Goal: Communication & Community: Answer question/provide support

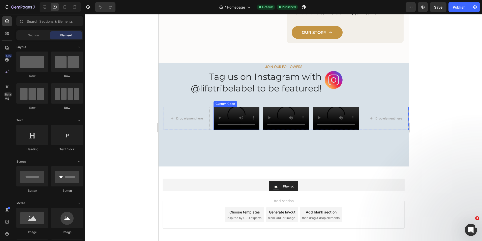
scroll to position [696, 0]
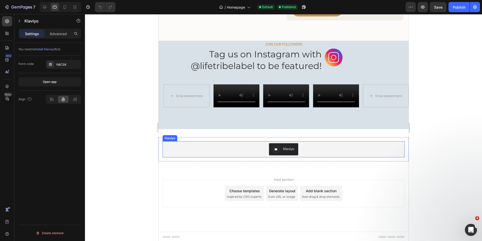
click at [285, 151] on div "Klaviyo" at bounding box center [288, 148] width 11 height 5
click at [57, 34] on p "Advanced" at bounding box center [58, 33] width 17 height 5
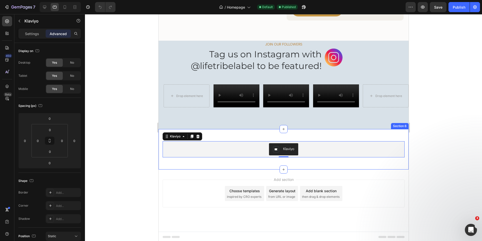
click at [234, 169] on div "Klaviyo Klaviyo 0 Row Section 6" at bounding box center [283, 149] width 250 height 40
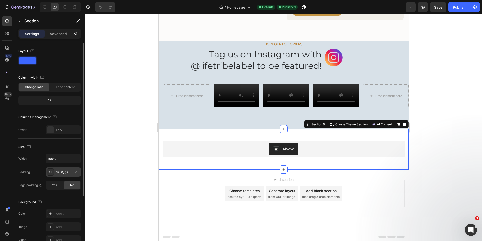
click at [60, 172] on div "32, 0, 32, 0" at bounding box center [63, 172] width 15 height 5
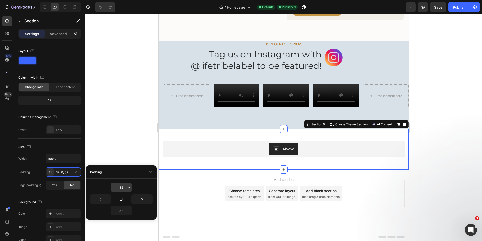
click at [118, 188] on input "32" at bounding box center [121, 187] width 21 height 9
click at [129, 188] on icon "button" at bounding box center [129, 187] width 4 height 4
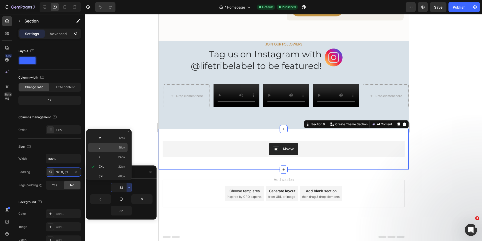
scroll to position [0, 0]
click at [112, 166] on p "S 8px" at bounding box center [112, 164] width 27 height 5
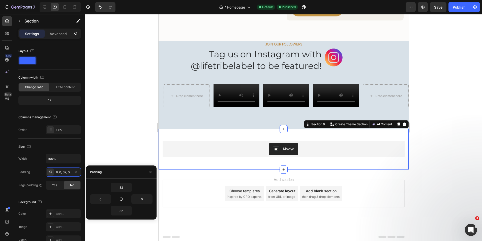
type input "8"
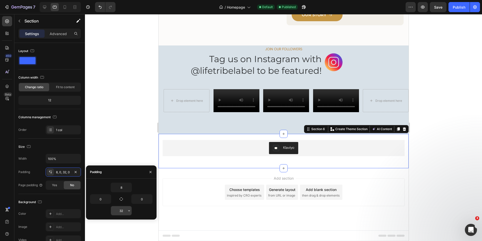
click at [123, 211] on input "32" at bounding box center [121, 210] width 21 height 9
click at [129, 210] on icon "button" at bounding box center [129, 210] width 2 height 1
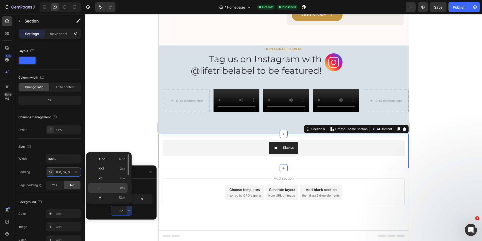
click at [104, 186] on p "S 8px" at bounding box center [112, 187] width 27 height 5
type input "8"
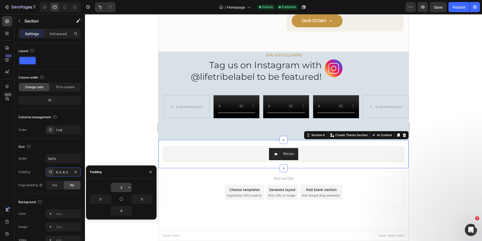
click at [121, 187] on input "8" at bounding box center [121, 187] width 21 height 9
click at [131, 187] on icon "button" at bounding box center [129, 187] width 4 height 4
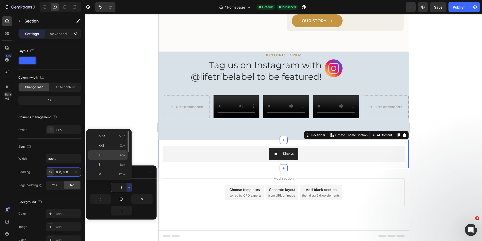
click at [112, 151] on div "XS 4px" at bounding box center [107, 155] width 39 height 10
type input "4"
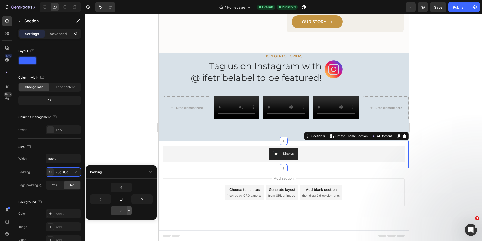
click at [128, 210] on icon "button" at bounding box center [129, 210] width 4 height 4
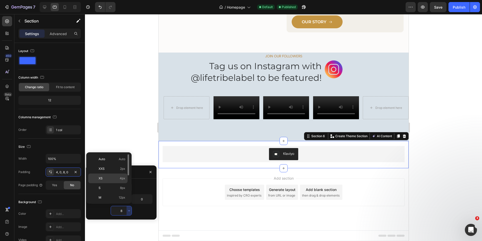
click at [122, 175] on div "XS 4px" at bounding box center [107, 178] width 39 height 10
type input "4"
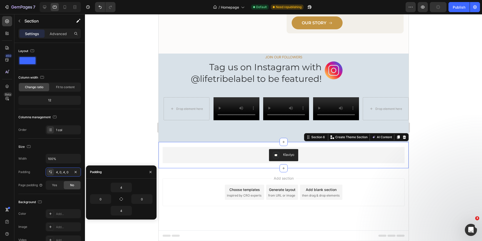
click at [128, 140] on div at bounding box center [283, 127] width 397 height 227
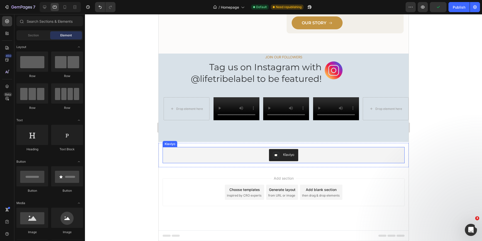
click at [281, 161] on button "Klaviyo" at bounding box center [283, 155] width 29 height 12
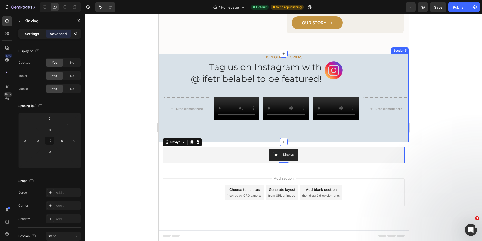
click at [31, 33] on p "Settings" at bounding box center [32, 33] width 14 height 5
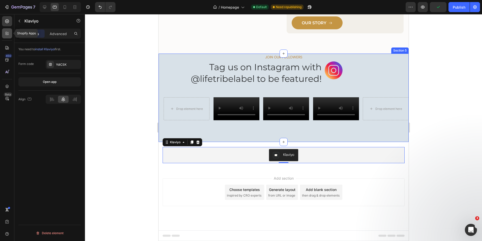
click at [6, 35] on icon at bounding box center [7, 33] width 5 height 5
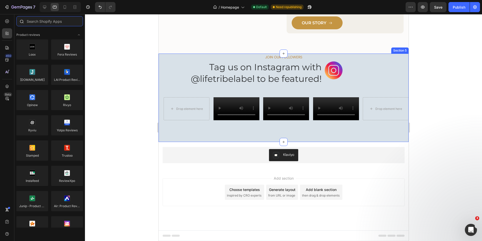
click at [38, 21] on input "text" at bounding box center [49, 21] width 67 height 10
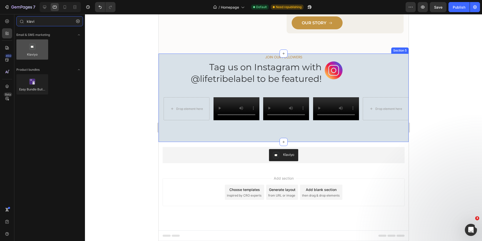
type input "klavi"
click at [41, 47] on div at bounding box center [32, 49] width 32 height 20
click at [77, 20] on icon "button" at bounding box center [78, 21] width 4 height 4
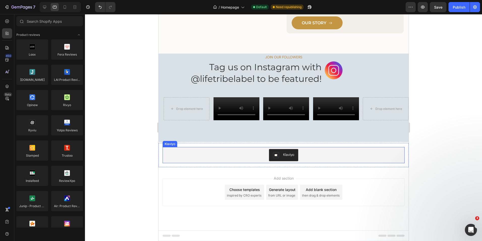
click at [289, 157] on div "Klaviyo" at bounding box center [288, 154] width 11 height 5
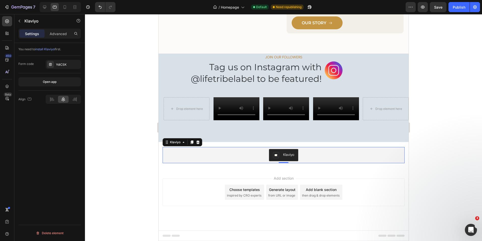
click at [46, 50] on span "install Klaviyo" at bounding box center [45, 49] width 20 height 4
click at [18, 21] on icon "button" at bounding box center [19, 21] width 4 height 4
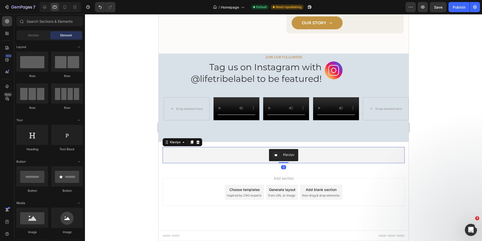
click at [284, 157] on div "Klaviyo" at bounding box center [288, 154] width 11 height 5
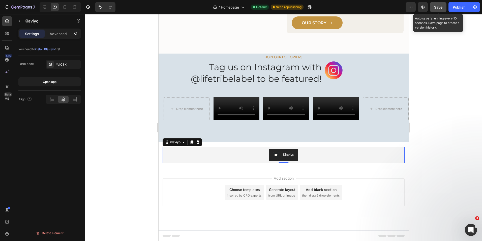
click at [440, 8] on span "Save" at bounding box center [438, 7] width 8 height 4
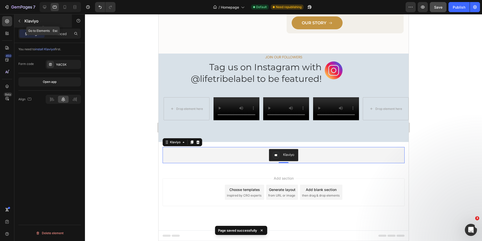
click at [19, 20] on icon "button" at bounding box center [19, 21] width 4 height 4
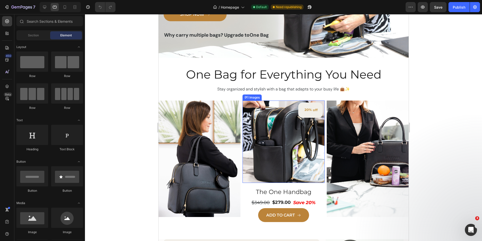
scroll to position [126, 0]
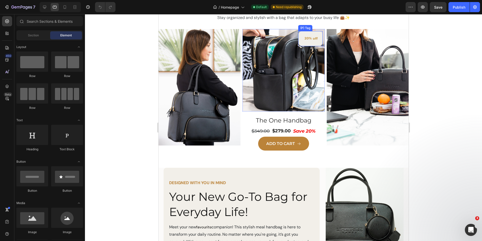
click at [308, 42] on div "20% off" at bounding box center [310, 38] width 24 height 15
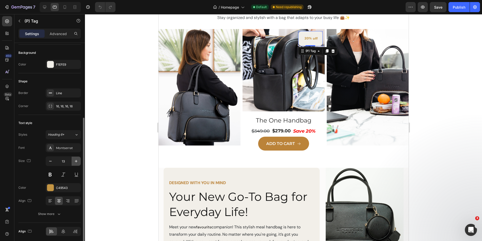
click at [75, 161] on icon "button" at bounding box center [76, 161] width 3 height 3
click at [52, 161] on icon "button" at bounding box center [50, 160] width 5 height 5
click at [77, 162] on icon "button" at bounding box center [76, 160] width 5 height 5
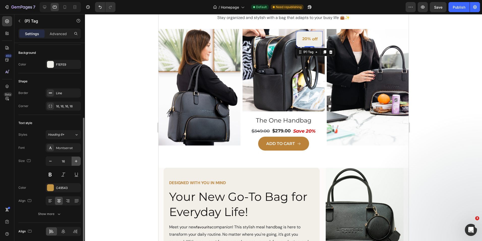
click at [77, 162] on icon "button" at bounding box center [76, 160] width 5 height 5
type input "18"
click at [61, 107] on div "16, 16, 16, 16" at bounding box center [63, 106] width 15 height 5
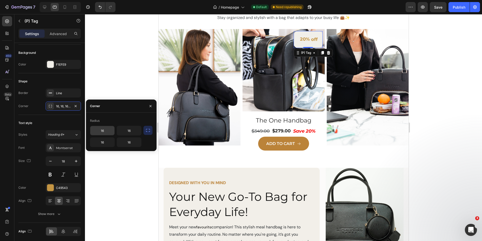
click at [108, 131] on input "16" at bounding box center [102, 130] width 24 height 9
type input "8"
click at [123, 131] on input "16" at bounding box center [129, 130] width 24 height 9
type input "8"
click at [128, 142] on input "16" at bounding box center [129, 141] width 24 height 9
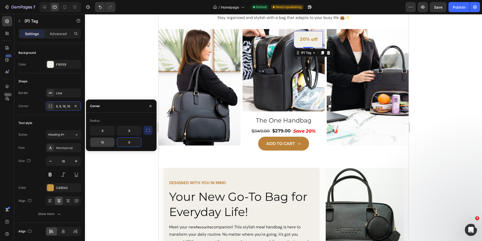
type input "8"
click at [104, 141] on input "16" at bounding box center [102, 141] width 24 height 9
type input "16"
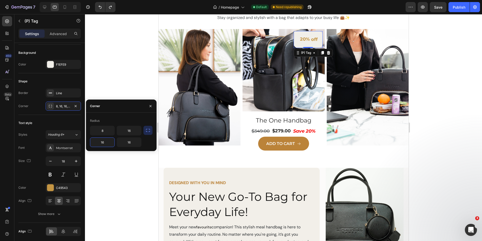
type input "16"
click at [149, 106] on icon "button" at bounding box center [151, 106] width 4 height 4
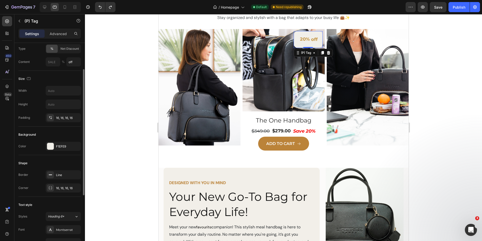
scroll to position [19, 0]
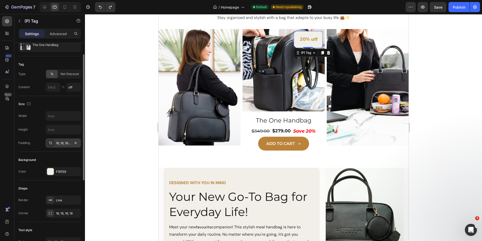
click at [50, 143] on icon at bounding box center [50, 143] width 4 height 4
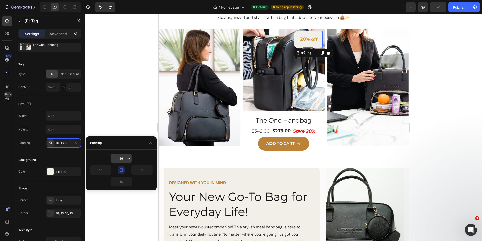
drag, startPoint x: 127, startPoint y: 157, endPoint x: 111, endPoint y: 156, distance: 15.4
click at [111, 156] on div "16" at bounding box center [121, 158] width 21 height 9
click at [129, 158] on icon "button" at bounding box center [129, 158] width 4 height 4
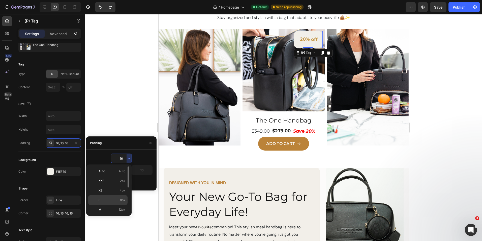
click at [108, 199] on p "S 8px" at bounding box center [112, 200] width 27 height 5
type input "8"
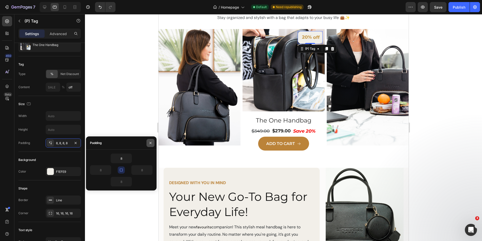
click at [151, 142] on icon "button" at bounding box center [151, 143] width 4 height 4
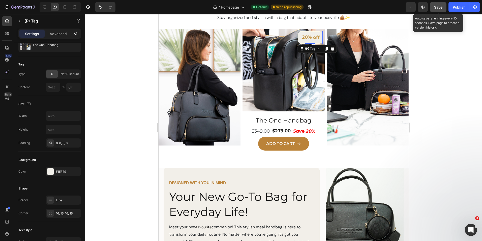
click at [439, 7] on span "Save" at bounding box center [438, 7] width 8 height 4
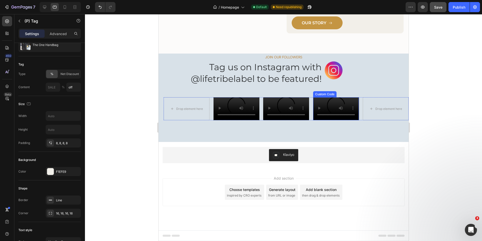
scroll to position [740, 0]
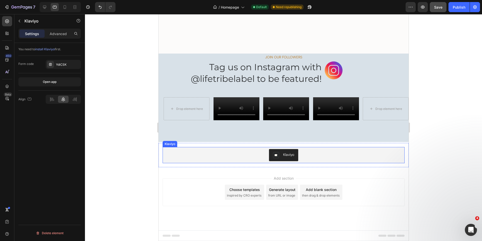
click at [286, 155] on div "Klaviyo" at bounding box center [288, 154] width 11 height 5
click at [51, 82] on div "Open app" at bounding box center [50, 81] width 14 height 5
click at [447, 36] on div at bounding box center [283, 127] width 397 height 227
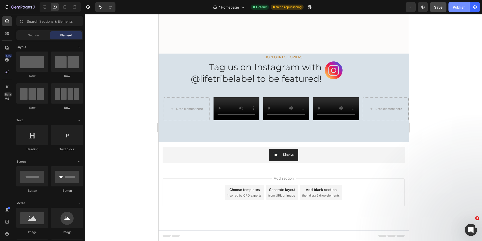
click at [461, 7] on div "Publish" at bounding box center [459, 7] width 13 height 5
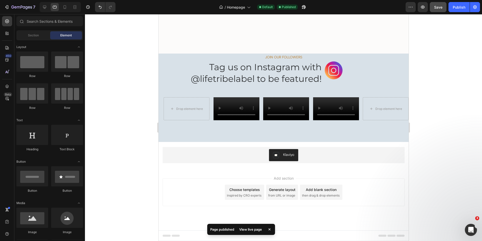
click at [247, 229] on div "View live page" at bounding box center [250, 229] width 29 height 7
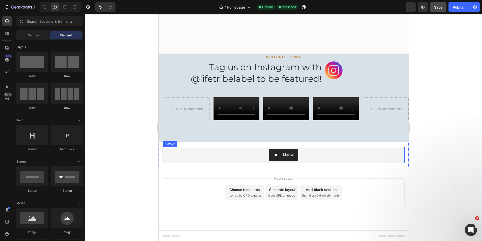
click at [287, 155] on div "Klaviyo" at bounding box center [288, 154] width 11 height 5
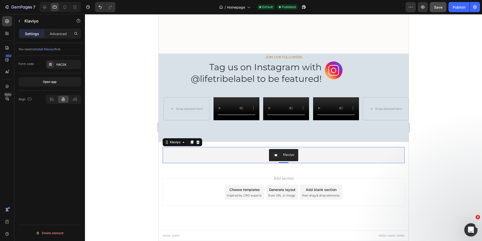
click at [468, 229] on icon "Open Intercom Messenger" at bounding box center [470, 229] width 8 height 8
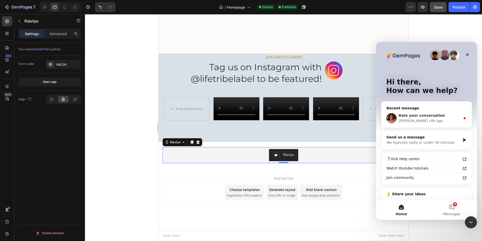
click at [462, 116] on div "Rate your conversation [PERSON_NAME] • 8h ago" at bounding box center [427, 118] width 90 height 19
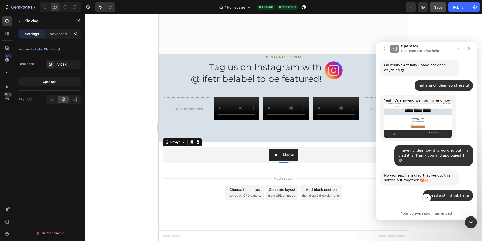
scroll to position [2012, 0]
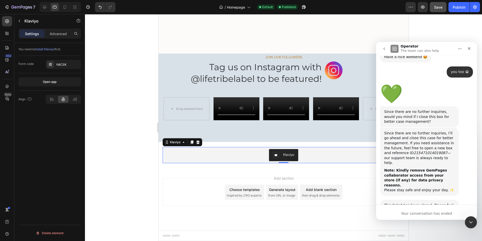
drag, startPoint x: 476, startPoint y: 131, endPoint x: 856, endPoint y: 252, distance: 398.4
click at [470, 47] on icon "Close" at bounding box center [469, 48] width 4 height 4
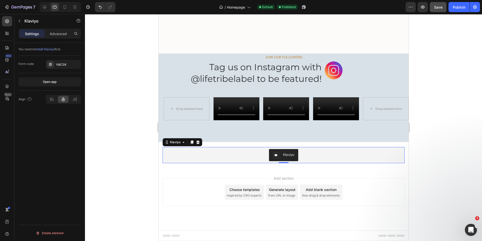
click at [47, 49] on span "install Klaviyo" at bounding box center [45, 49] width 20 height 4
click at [471, 230] on icon "Open Intercom Messenger" at bounding box center [470, 229] width 8 height 8
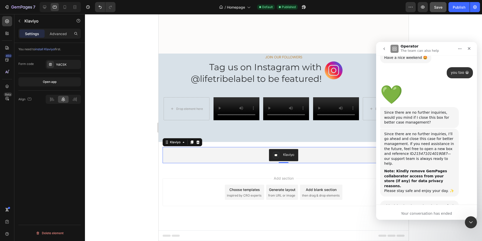
click at [383, 49] on icon "go back" at bounding box center [384, 49] width 4 height 4
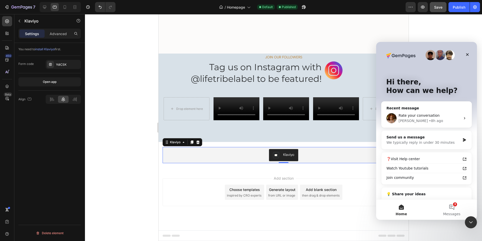
scroll to position [0, 0]
click at [424, 140] on div "Send us a message" at bounding box center [424, 136] width 74 height 5
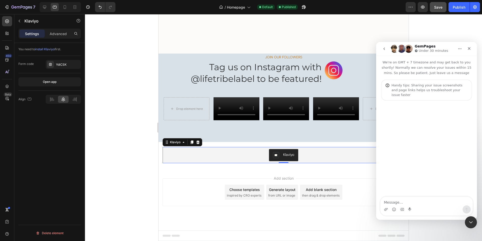
click at [417, 202] on textarea "Message…" at bounding box center [427, 201] width 92 height 9
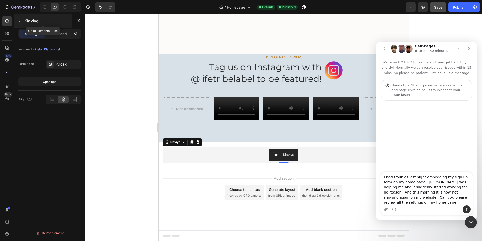
click at [18, 20] on icon "button" at bounding box center [19, 21] width 4 height 4
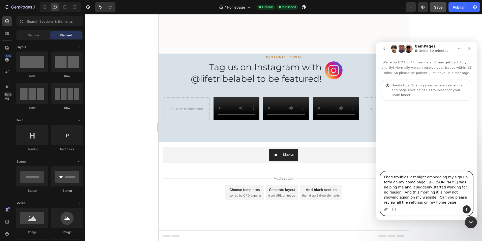
click at [401, 202] on textarea "I had troubles last night embedding my sign up form on my home page. [PERSON_NA…" at bounding box center [427, 188] width 92 height 34
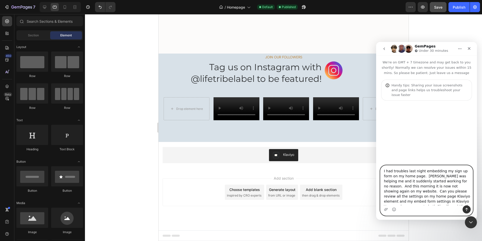
scroll to position [3, 0]
type textarea "I had troubles last night embedding my sign up form on my home page. [PERSON_NA…"
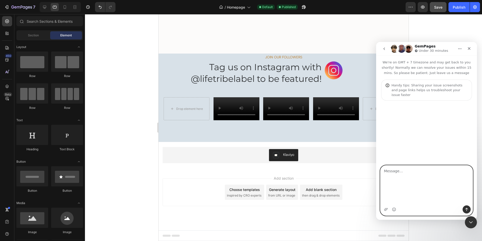
scroll to position [0, 0]
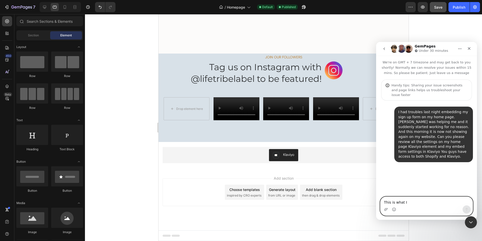
type textarea "This is what I"
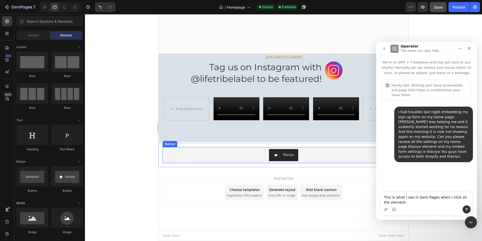
click at [286, 152] on div "Klaviyo" at bounding box center [288, 154] width 11 height 5
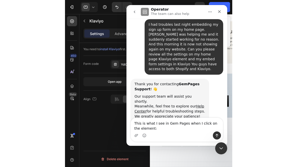
scroll to position [503, 0]
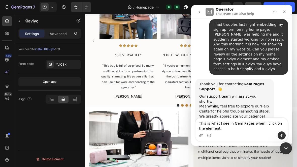
drag, startPoint x: 70, startPoint y: 49, endPoint x: 18, endPoint y: 49, distance: 52.0
click at [18, 49] on div "You need to install Klaviyo first. Form code YdiCSK Open app Align Delete eleme…" at bounding box center [49, 112] width 71 height 138
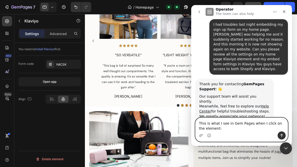
click at [222, 129] on textarea "This is what I see in Gem Pages when I click on the element:" at bounding box center [242, 125] width 92 height 14
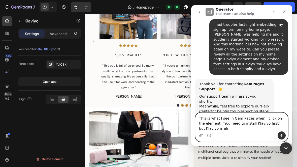
scroll to position [55, 0]
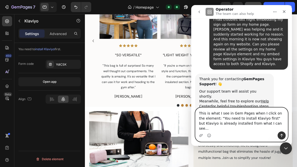
type textarea "This is what I see in Gem Pages when I click on the element: "You need to insta…"
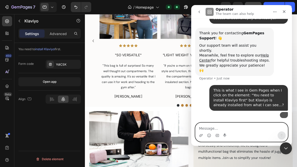
scroll to position [124, 0]
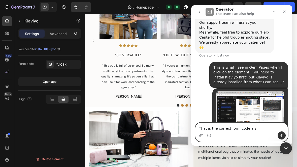
type textarea "That is the correct form code also"
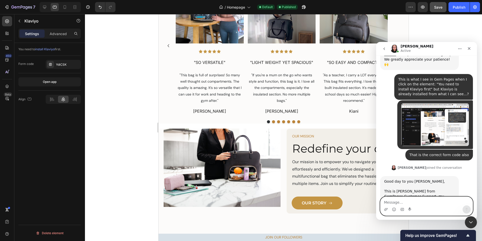
scroll to position [184, 0]
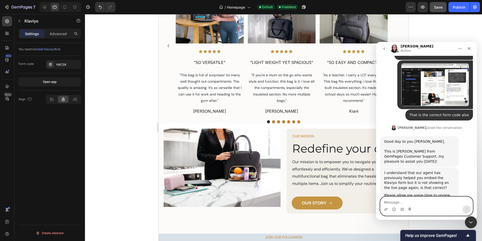
click at [415, 202] on textarea "Message…" at bounding box center [427, 201] width 92 height 9
type textarea "Thanks so much, sounds great."
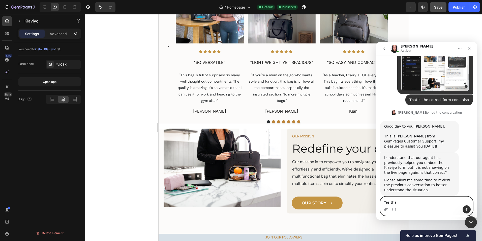
type textarea "Yes that"
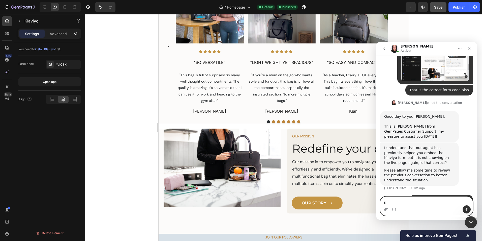
scroll to position [211, 0]
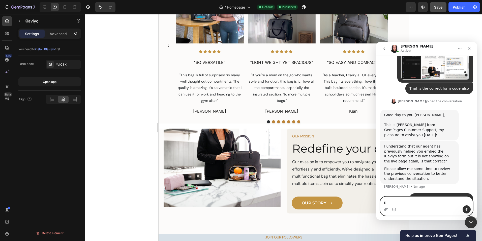
type textarea "s"
type textarea "is correct"
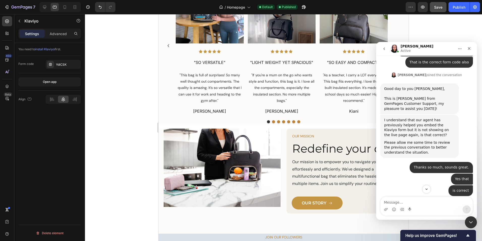
scroll to position [237, 0]
click at [423, 203] on textarea "Message…" at bounding box center [427, 201] width 92 height 9
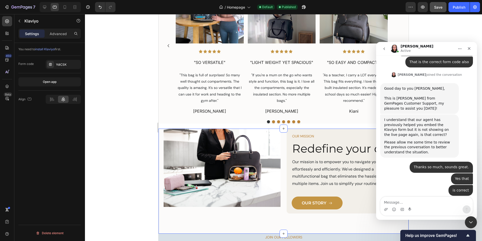
click at [75, 52] on div "You need to install Klaviyo first." at bounding box center [49, 49] width 63 height 13
click at [407, 200] on textarea "Message…" at bounding box center [427, 201] width 92 height 9
type textarea "How is it going?"
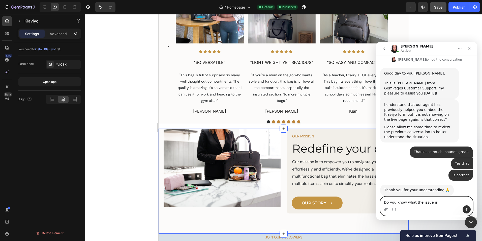
type textarea "Do you know what the issue is?"
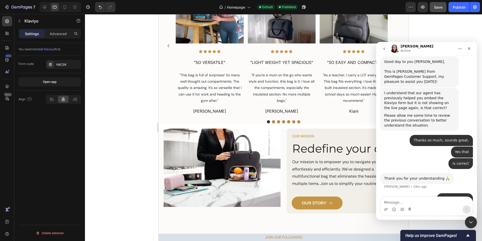
click at [141, 177] on div at bounding box center [283, 127] width 397 height 227
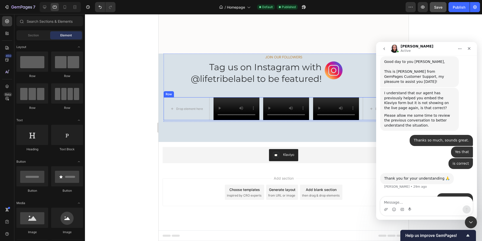
scroll to position [740, 0]
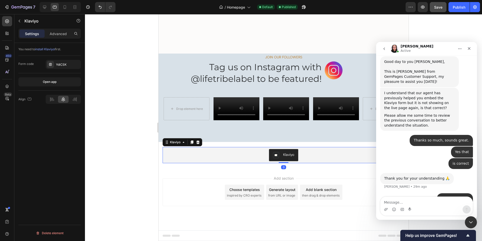
click at [286, 155] on div "Klaviyo" at bounding box center [288, 154] width 11 height 5
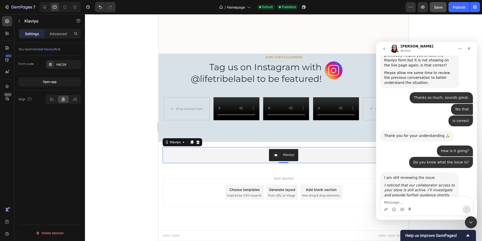
scroll to position [323, 0]
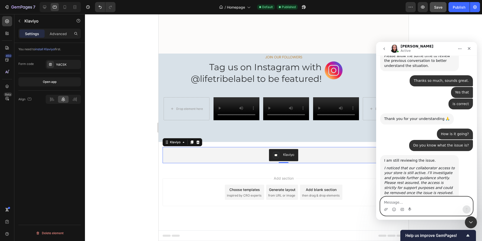
click at [419, 204] on textarea "Message…" at bounding box center [427, 201] width 92 height 9
type textarea "Yes please go ahead"
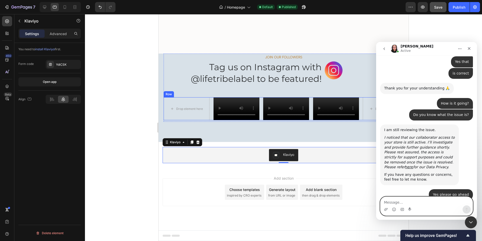
scroll to position [353, 0]
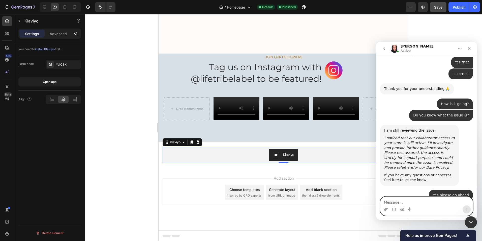
click at [393, 201] on textarea "Message…" at bounding box center [427, 201] width 92 height 9
type textarea "Is this okay to show this URL istead of"
drag, startPoint x: 345, startPoint y: 187, endPoint x: 295, endPoint y: 186, distance: 50.0
click at [376, 186] on html "[PERSON_NAME] Active We're on GMT + 7 timezone and may get back to you shortly!…" at bounding box center [426, 131] width 101 height 178
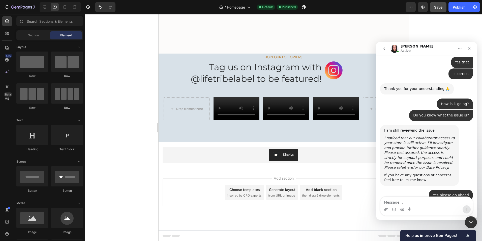
click at [247, 219] on div "Add section Choose templates inspired by CRO experts Generate layout from URL o…" at bounding box center [283, 199] width 250 height 62
click at [403, 201] on textarea "Message…" at bounding box center [427, 201] width 92 height 9
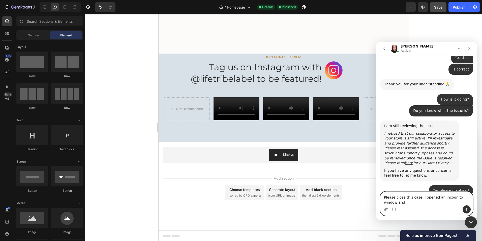
scroll to position [358, 0]
type textarea "Please close this case, I opened an incognito window and it is showing on deskt…"
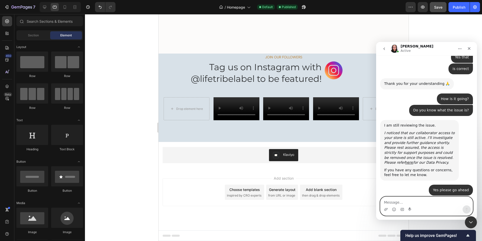
scroll to position [378, 0]
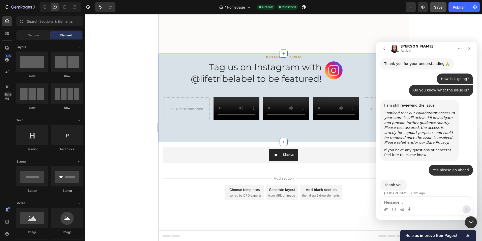
click at [131, 151] on div at bounding box center [283, 127] width 397 height 227
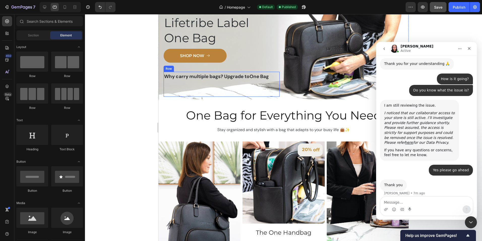
scroll to position [9, 0]
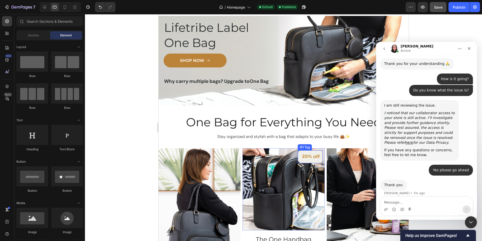
click at [303, 157] on div "20%" at bounding box center [306, 156] width 11 height 8
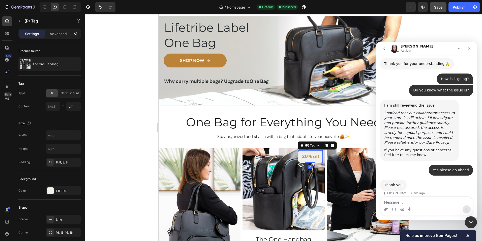
click at [307, 158] on div "20% off (P) Tag 0" at bounding box center [310, 156] width 25 height 13
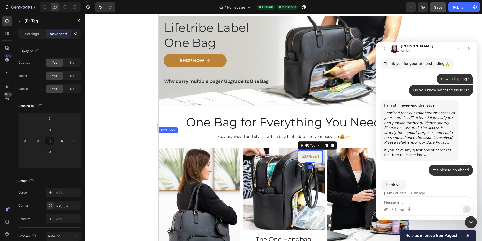
click at [186, 135] on div "Stay organized and stylish with a bag that adapts to your busy life 👜✨" at bounding box center [283, 136] width 250 height 7
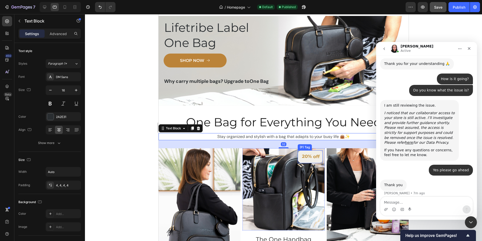
click at [312, 153] on div "off" at bounding box center [316, 156] width 8 height 8
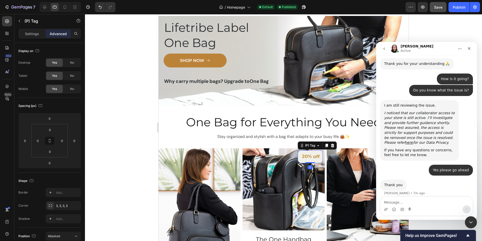
click at [306, 155] on div "20%" at bounding box center [306, 156] width 11 height 8
click at [302, 155] on div "20%" at bounding box center [306, 156] width 11 height 8
click at [312, 155] on div "off" at bounding box center [316, 156] width 8 height 8
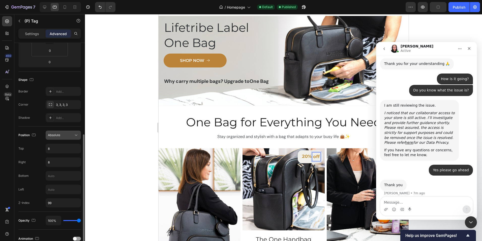
scroll to position [126, 0]
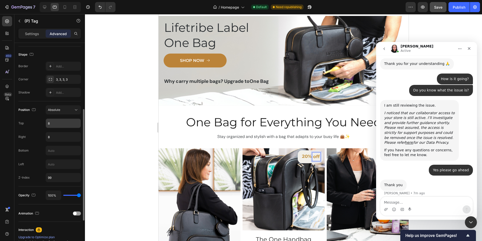
click at [61, 122] on input "8" at bounding box center [63, 123] width 35 height 9
click at [77, 123] on input "8" at bounding box center [63, 123] width 35 height 9
drag, startPoint x: 53, startPoint y: 123, endPoint x: 33, endPoint y: 123, distance: 19.9
click at [33, 123] on div "Top 8" at bounding box center [49, 123] width 63 height 10
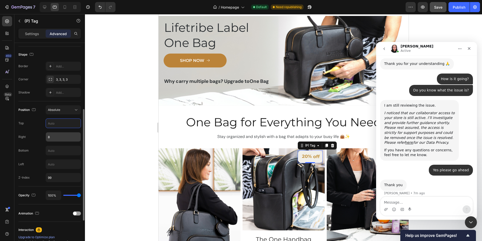
type input "8"
click at [37, 135] on div "Right 8" at bounding box center [49, 137] width 63 height 10
click at [145, 161] on div at bounding box center [283, 127] width 397 height 227
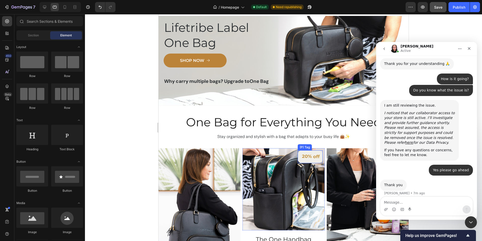
click at [301, 159] on div "20%" at bounding box center [306, 156] width 11 height 8
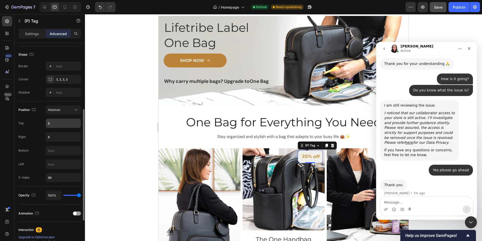
click at [63, 124] on input "8" at bounding box center [63, 123] width 35 height 9
type input "8"
click at [58, 135] on input "8" at bounding box center [63, 136] width 35 height 9
type input "0"
click at [34, 133] on div "Right 0" at bounding box center [49, 137] width 63 height 10
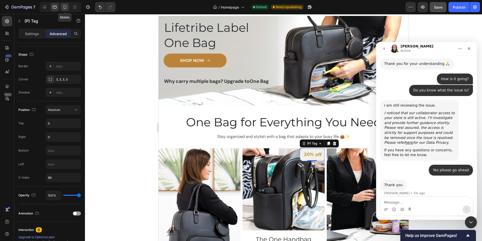
click at [65, 7] on icon at bounding box center [64, 7] width 5 height 5
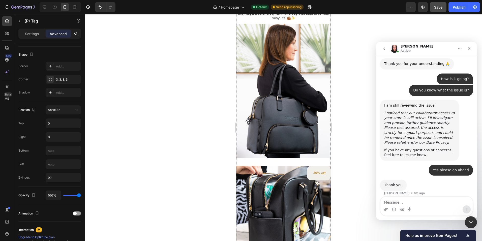
scroll to position [387, 0]
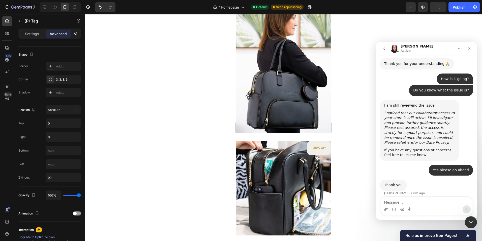
click at [313, 145] on div "20%" at bounding box center [317, 148] width 8 height 6
click at [316, 147] on div "20% off" at bounding box center [319, 148] width 24 height 15
click at [315, 145] on div "20%" at bounding box center [317, 148] width 8 height 6
drag, startPoint x: 43, startPoint y: 8, endPoint x: 50, endPoint y: 34, distance: 27.1
click at [43, 8] on icon at bounding box center [44, 7] width 5 height 5
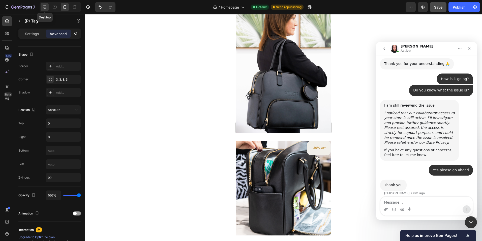
type input "8"
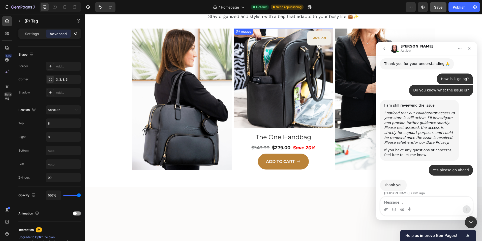
scroll to position [236, 0]
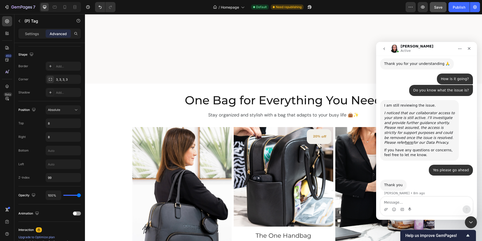
click at [315, 138] on div "20%" at bounding box center [317, 136] width 8 height 6
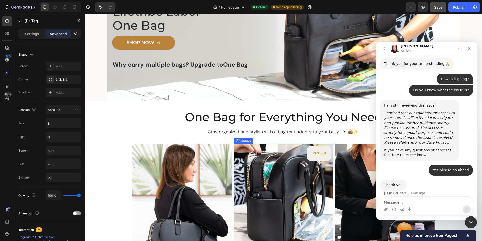
scroll to position [76, 0]
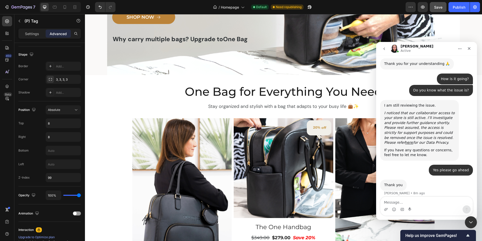
click at [317, 131] on div "20% off" at bounding box center [319, 127] width 24 height 15
click at [318, 128] on div "20%" at bounding box center [317, 127] width 8 height 6
click at [57, 124] on input "8" at bounding box center [63, 123] width 35 height 9
type input "0"
click at [56, 135] on input "8" at bounding box center [63, 136] width 35 height 9
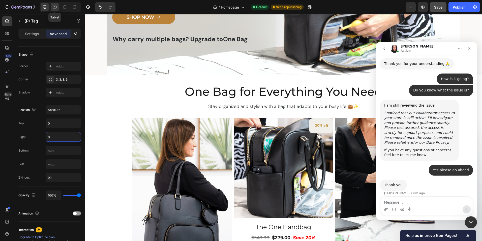
type input "0"
click at [54, 8] on icon at bounding box center [55, 7] width 4 height 3
click at [315, 122] on div "20%" at bounding box center [319, 125] width 8 height 6
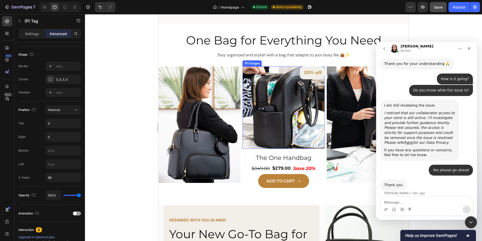
scroll to position [123, 0]
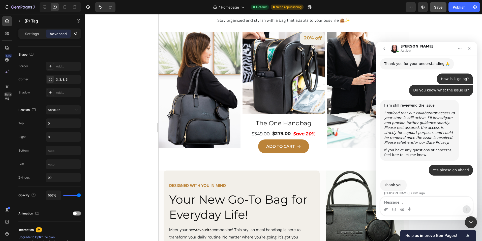
click at [306, 38] on div "20%" at bounding box center [308, 38] width 11 height 8
click at [319, 41] on div "off" at bounding box center [318, 38] width 8 height 8
click at [304, 39] on div "20%" at bounding box center [308, 38] width 11 height 8
click at [35, 33] on p "Settings" at bounding box center [32, 33] width 14 height 5
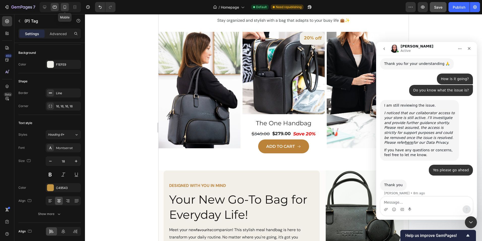
click at [64, 7] on icon at bounding box center [64, 7] width 5 height 5
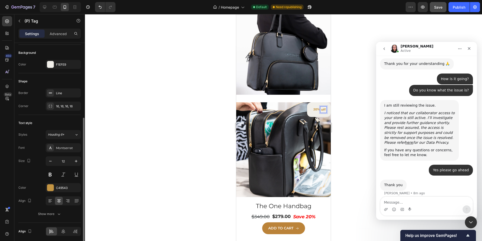
scroll to position [284, 0]
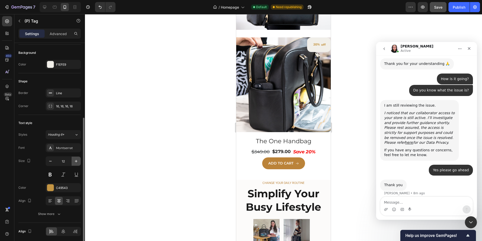
click at [75, 160] on icon "button" at bounding box center [76, 160] width 5 height 5
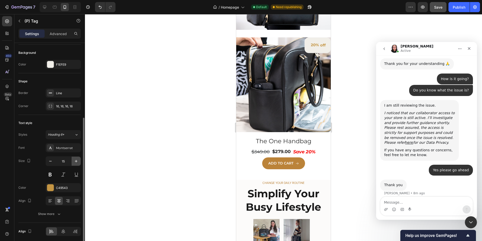
click at [75, 160] on icon "button" at bounding box center [76, 160] width 5 height 5
click at [49, 161] on icon "button" at bounding box center [50, 160] width 5 height 5
type input "18"
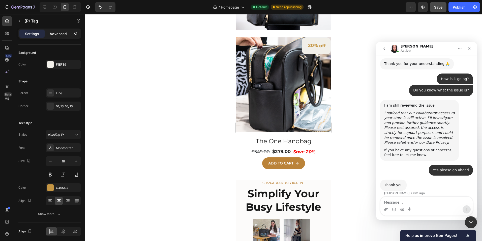
click at [58, 31] on p "Advanced" at bounding box center [58, 33] width 17 height 5
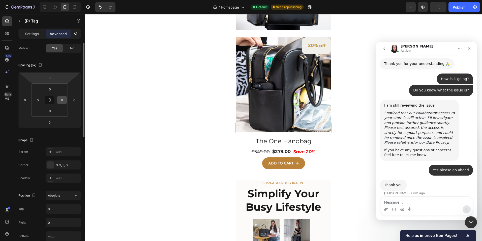
scroll to position [0, 0]
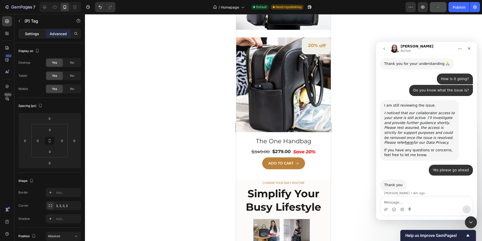
click at [31, 34] on p "Settings" at bounding box center [32, 33] width 14 height 5
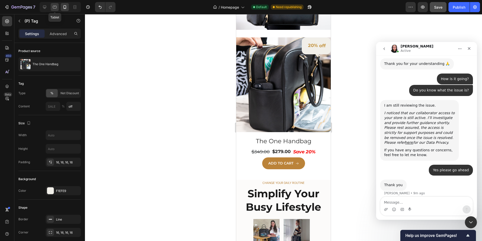
click at [55, 7] on icon at bounding box center [54, 7] width 5 height 5
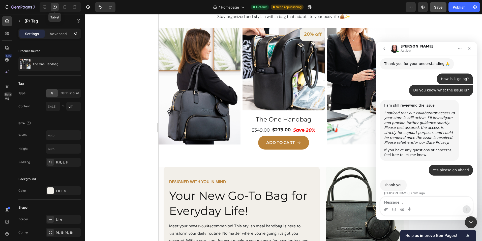
scroll to position [123, 0]
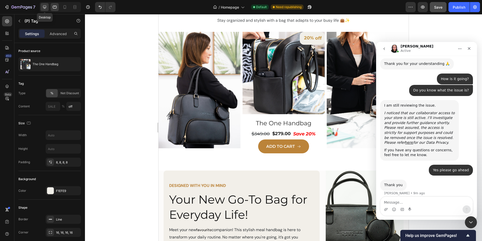
click at [45, 7] on icon at bounding box center [44, 7] width 3 height 3
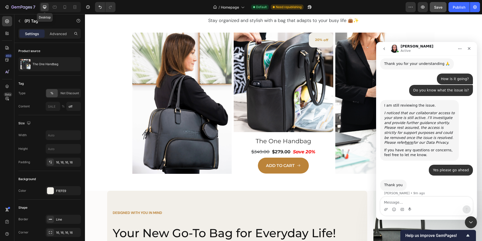
scroll to position [124, 0]
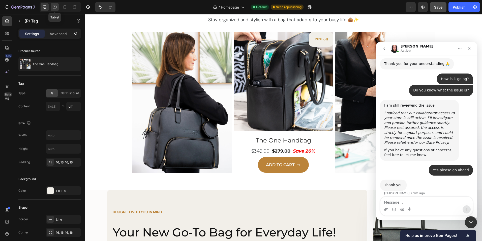
click at [52, 7] on icon at bounding box center [54, 7] width 5 height 5
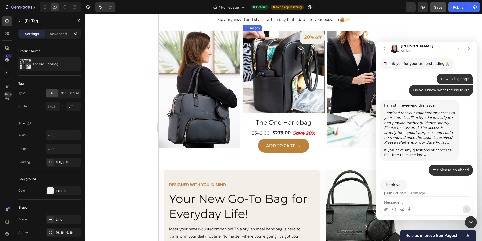
scroll to position [123, 0]
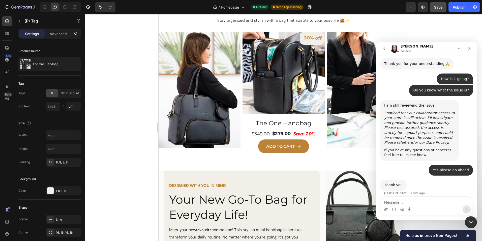
click at [308, 39] on div "20%" at bounding box center [308, 38] width 11 height 8
click at [42, 6] on div at bounding box center [45, 7] width 8 height 8
type input "13"
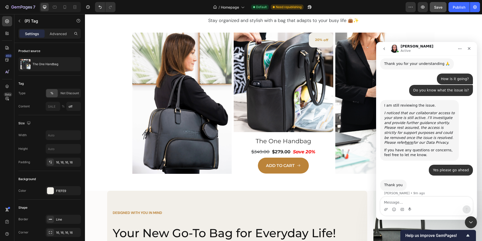
scroll to position [124, 0]
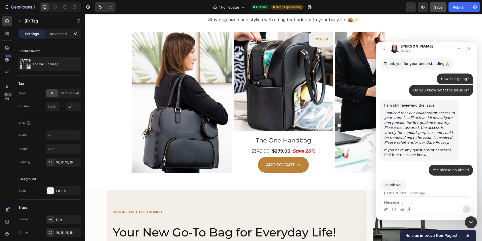
click at [319, 39] on div "20%" at bounding box center [319, 39] width 8 height 6
click at [67, 161] on div "16, 16, 16, 16" at bounding box center [63, 162] width 15 height 5
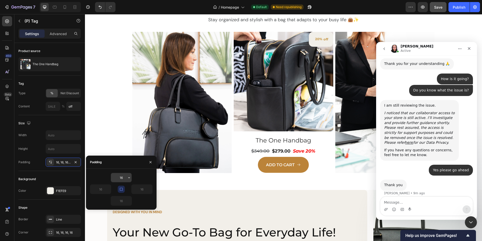
click at [122, 176] on input "16" at bounding box center [121, 177] width 21 height 9
type input "8"
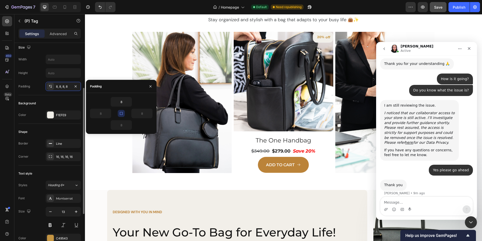
scroll to position [0, 0]
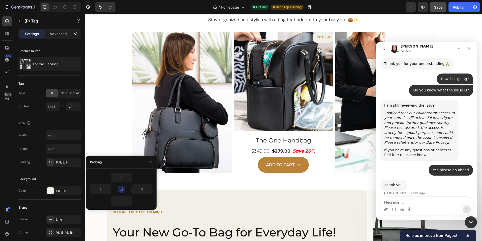
click at [320, 38] on div "20%" at bounding box center [321, 37] width 8 height 6
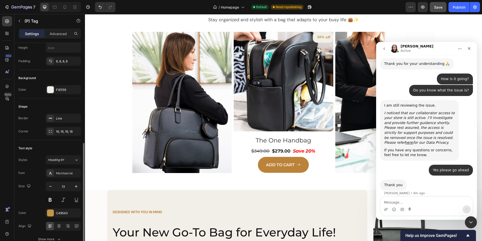
scroll to position [126, 0]
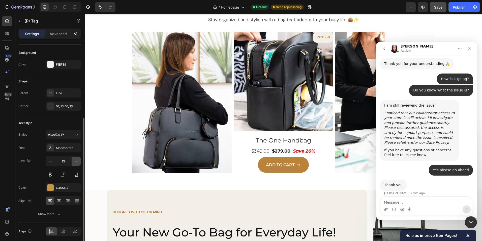
click at [75, 160] on icon "button" at bounding box center [76, 160] width 5 height 5
click at [76, 160] on icon "button" at bounding box center [76, 160] width 5 height 5
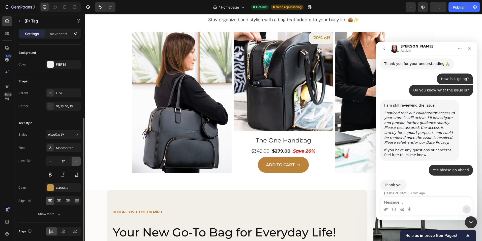
click at [76, 160] on icon "button" at bounding box center [76, 160] width 5 height 5
type input "18"
click at [55, 8] on icon at bounding box center [54, 7] width 5 height 5
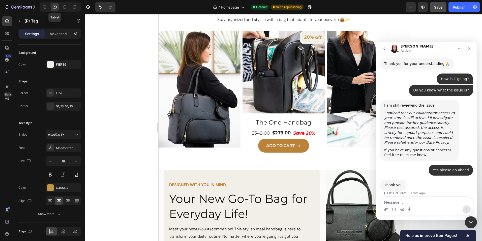
scroll to position [123, 0]
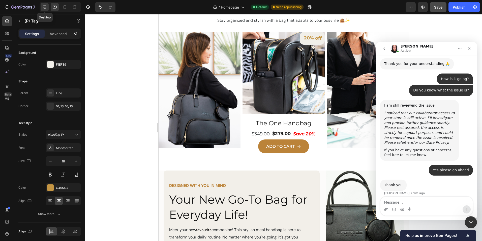
click at [45, 7] on icon at bounding box center [44, 7] width 5 height 5
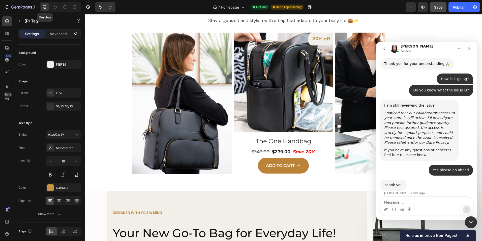
scroll to position [124, 0]
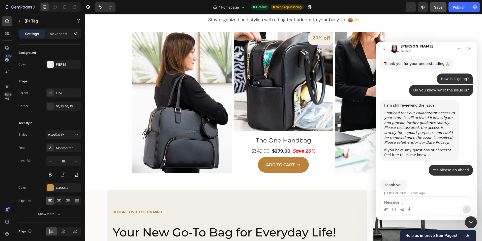
click at [317, 37] on div "20%" at bounding box center [317, 38] width 11 height 8
click at [316, 42] on div "20%" at bounding box center [317, 38] width 11 height 8
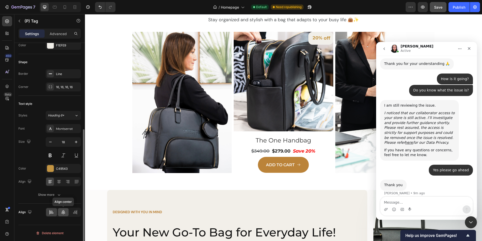
click at [63, 211] on icon at bounding box center [63, 211] width 5 height 5
click at [50, 210] on icon at bounding box center [51, 211] width 5 height 5
click at [59, 33] on p "Advanced" at bounding box center [58, 33] width 17 height 5
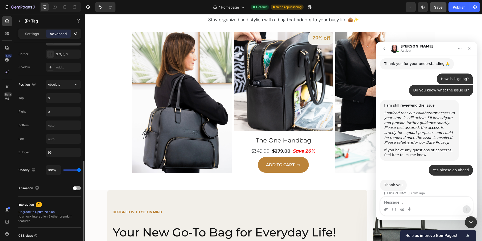
scroll to position [177, 0]
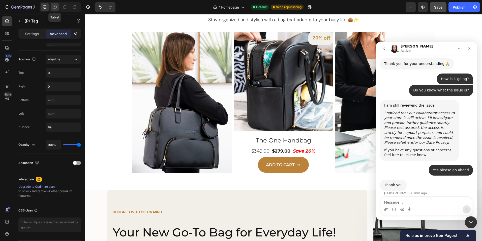
click at [53, 6] on icon at bounding box center [55, 7] width 4 height 3
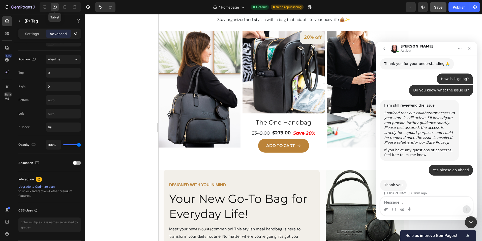
scroll to position [123, 0]
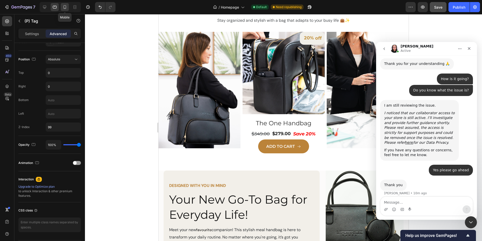
click at [66, 7] on icon at bounding box center [65, 7] width 3 height 4
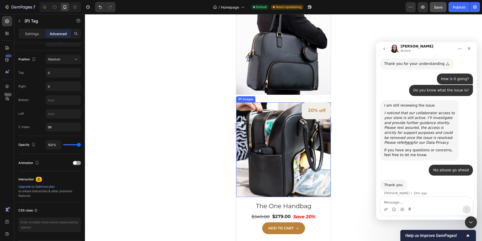
scroll to position [284, 0]
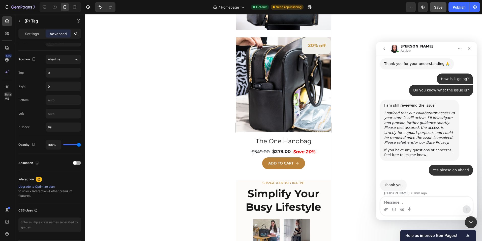
click at [313, 42] on div "20%" at bounding box center [313, 46] width 11 height 8
click at [32, 32] on p "Settings" at bounding box center [32, 33] width 14 height 5
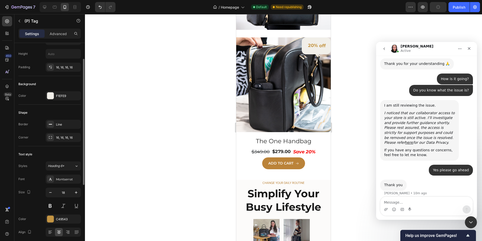
scroll to position [44, 0]
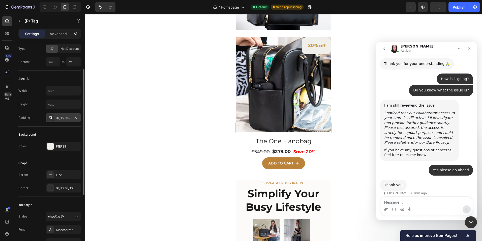
click at [69, 116] on div "16, 16, 16, 16" at bounding box center [63, 118] width 15 height 5
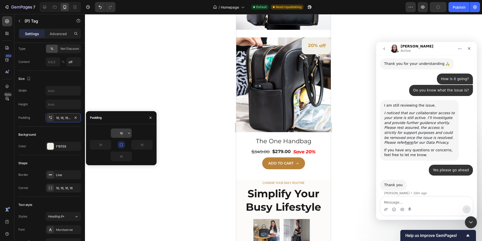
click at [125, 132] on input "16" at bounding box center [121, 132] width 21 height 9
type input "8"
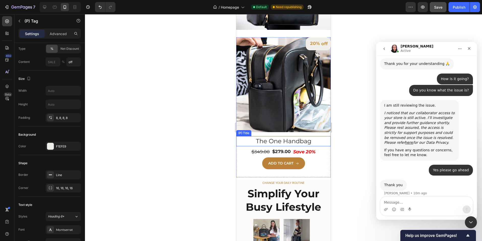
click at [352, 70] on div at bounding box center [283, 127] width 397 height 227
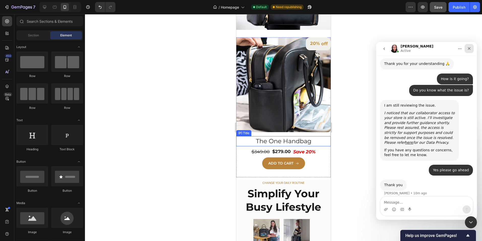
click at [470, 48] on icon "Close" at bounding box center [469, 48] width 4 height 4
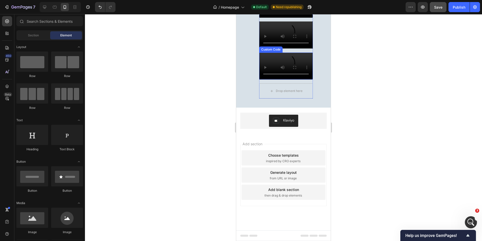
scroll to position [1141, 0]
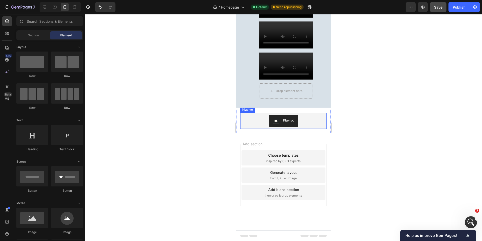
click at [306, 125] on div "Klaviyo" at bounding box center [283, 121] width 82 height 12
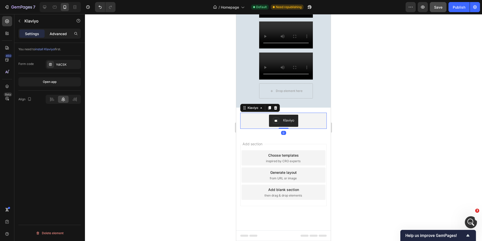
click at [61, 36] on p "Advanced" at bounding box center [58, 33] width 17 height 5
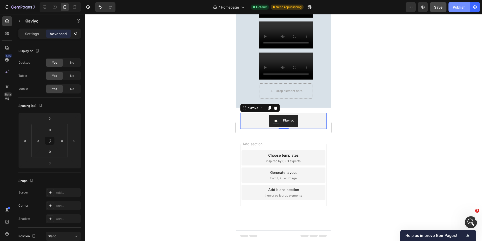
click at [458, 8] on div "Publish" at bounding box center [459, 7] width 13 height 5
click at [468, 222] on icon "Open Intercom Messenger" at bounding box center [470, 221] width 8 height 8
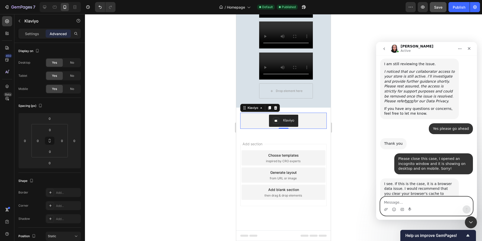
scroll to position [428, 0]
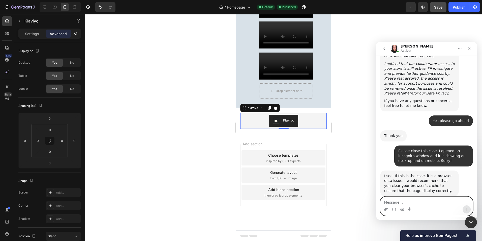
click at [412, 204] on textarea "Message…" at bounding box center [427, 201] width 92 height 9
type textarea "Okay thanks"
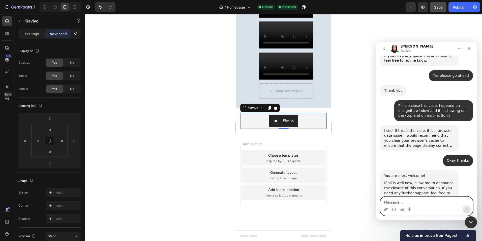
scroll to position [495, 0]
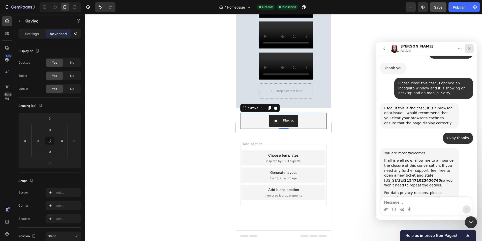
click at [467, 48] on icon "Close" at bounding box center [469, 48] width 4 height 4
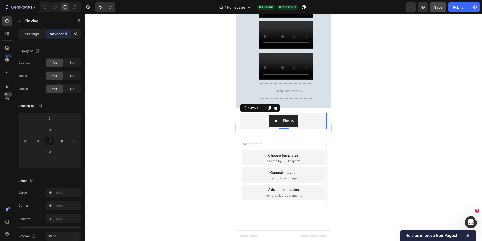
scroll to position [492, 0]
